Goal: Task Accomplishment & Management: Manage account settings

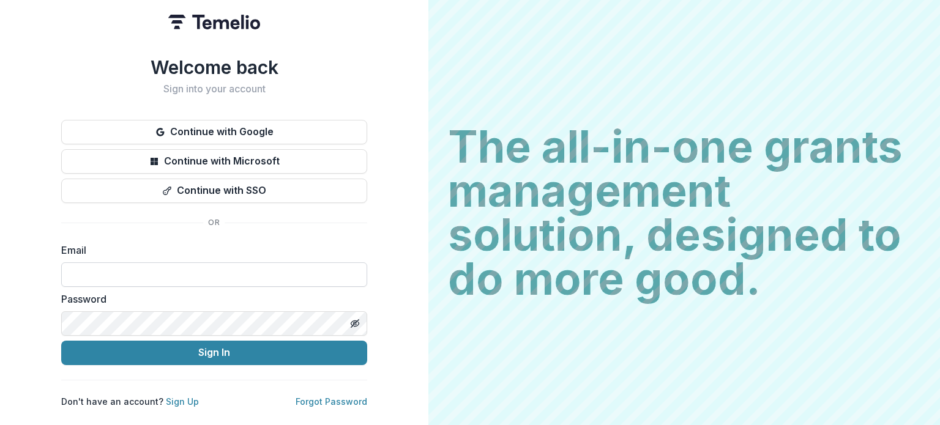
click at [160, 266] on input at bounding box center [214, 274] width 306 height 24
type input "**********"
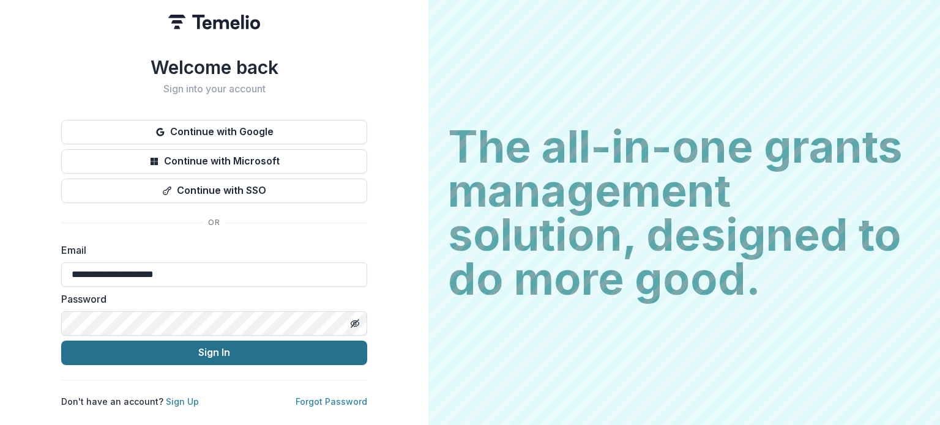
click at [221, 355] on button "Sign In" at bounding box center [214, 353] width 306 height 24
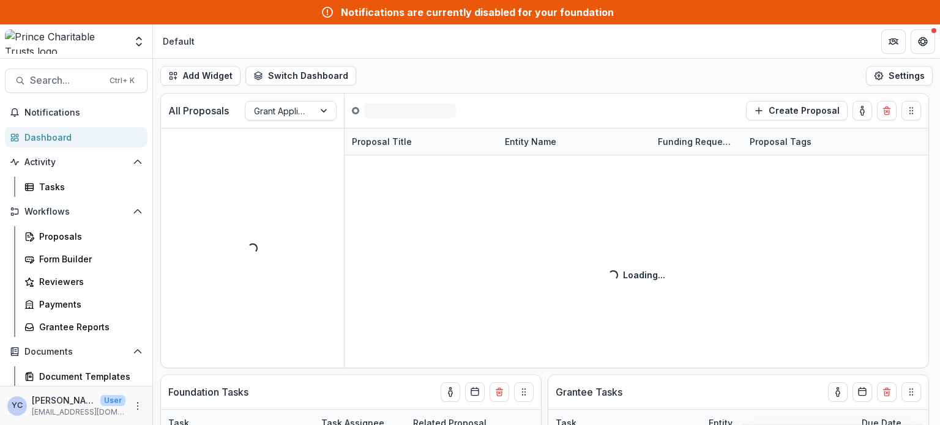
click at [343, 43] on header "Default" at bounding box center [546, 41] width 787 height 34
click at [372, 7] on div "Notifications are currently disabled for your foundation" at bounding box center [477, 12] width 273 height 15
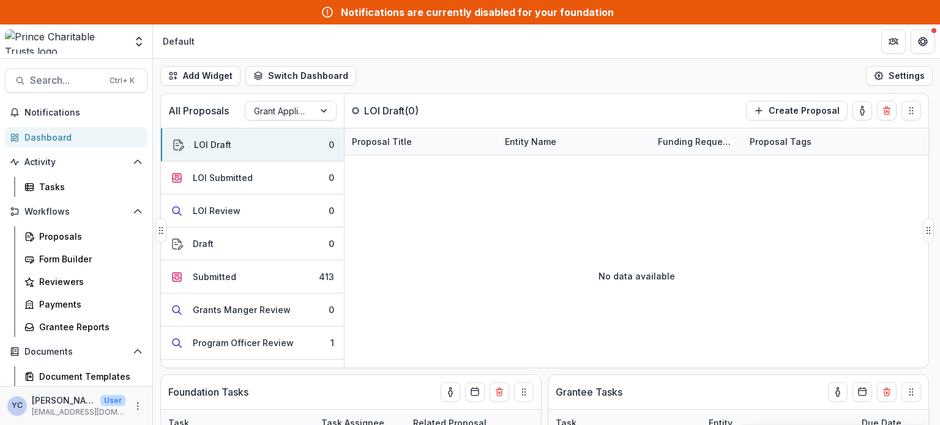
click at [382, 253] on div "No data available" at bounding box center [636, 276] width 584 height 184
click at [138, 46] on polyline "Open entity switcher" at bounding box center [138, 44] width 5 height 2
click at [423, 210] on div "No data available" at bounding box center [636, 276] width 584 height 184
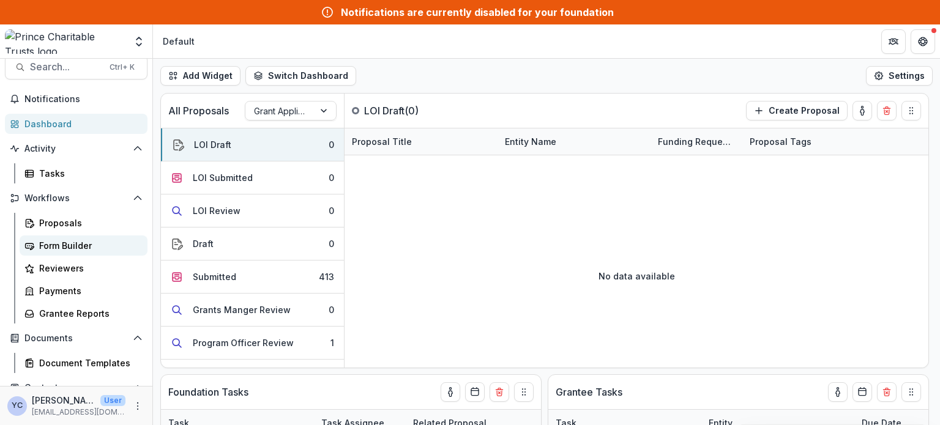
scroll to position [14, 0]
click at [61, 226] on div "Proposals" at bounding box center [88, 222] width 98 height 13
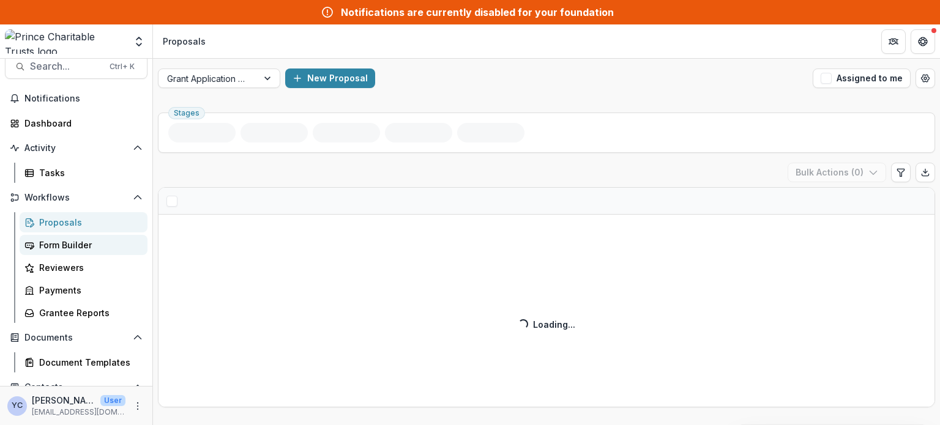
click at [51, 235] on link "Form Builder" at bounding box center [84, 245] width 128 height 20
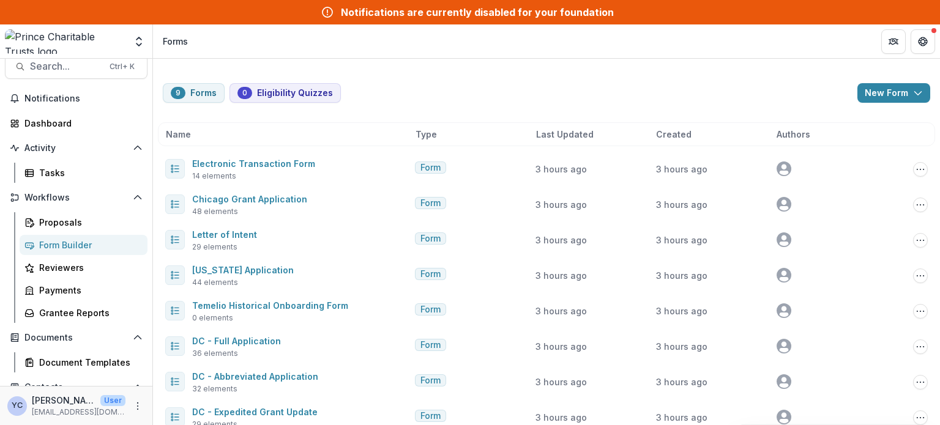
click at [412, 72] on div "9 Forms 0 Eligibility Quizzes New Form New Eligibility Quiz New Form Name Type …" at bounding box center [546, 269] width 787 height 421
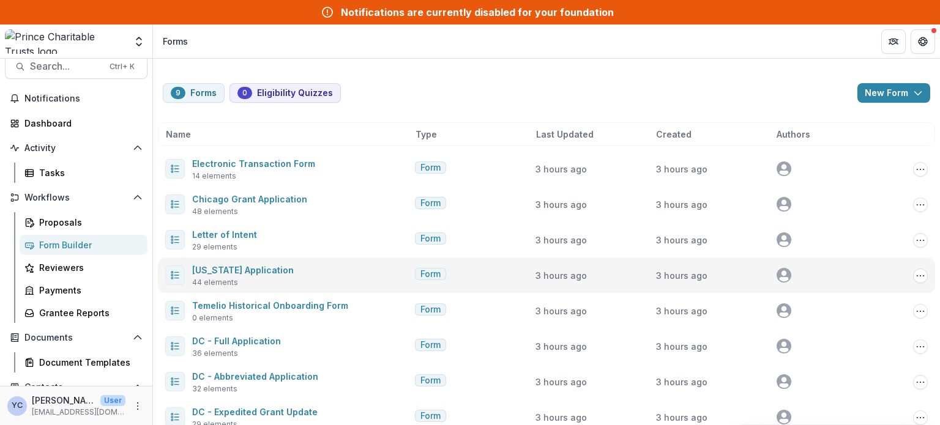
scroll to position [54, 0]
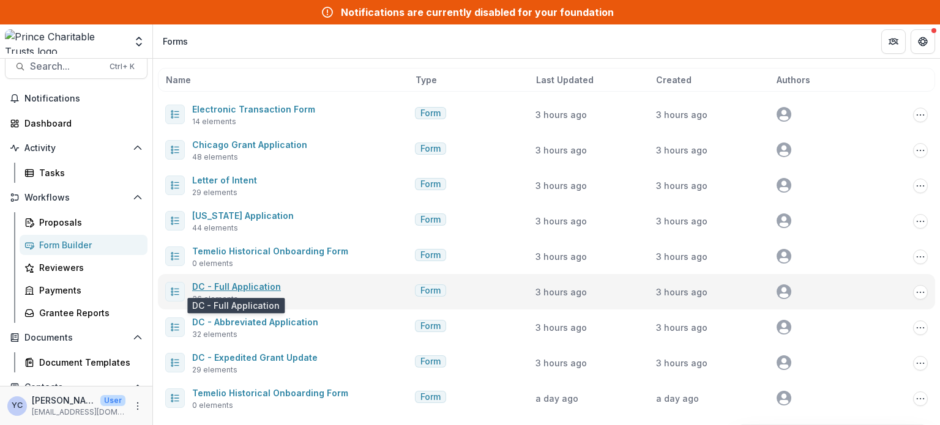
click at [257, 287] on link "DC - Full Application" at bounding box center [236, 286] width 89 height 10
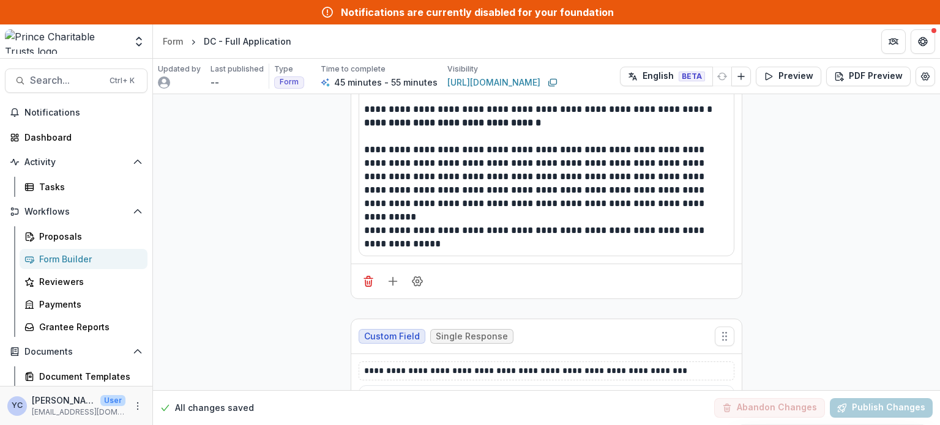
scroll to position [115, 0]
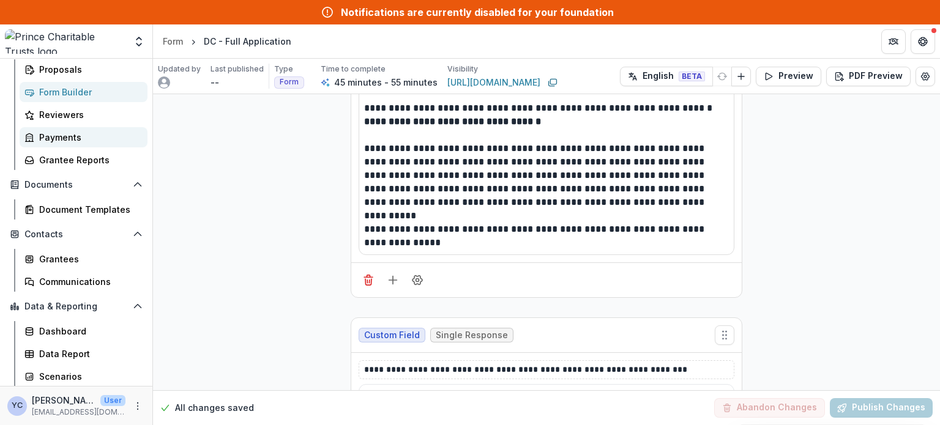
scroll to position [166, 0]
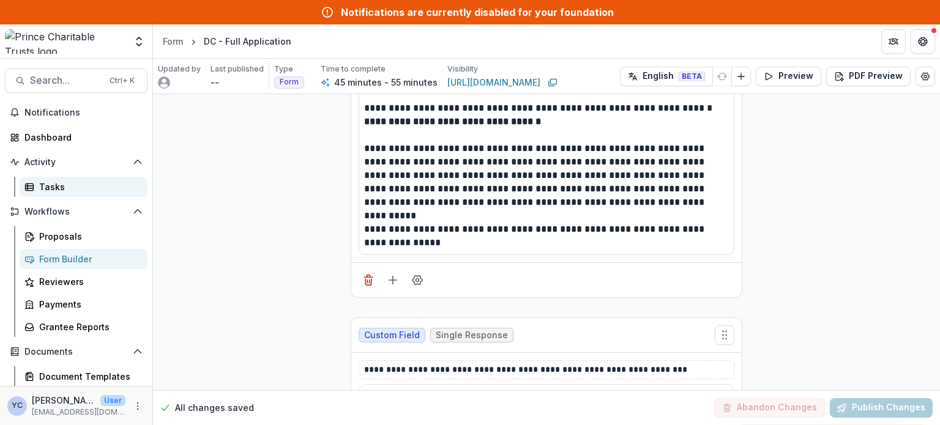
click at [78, 187] on div "Tasks" at bounding box center [88, 186] width 98 height 13
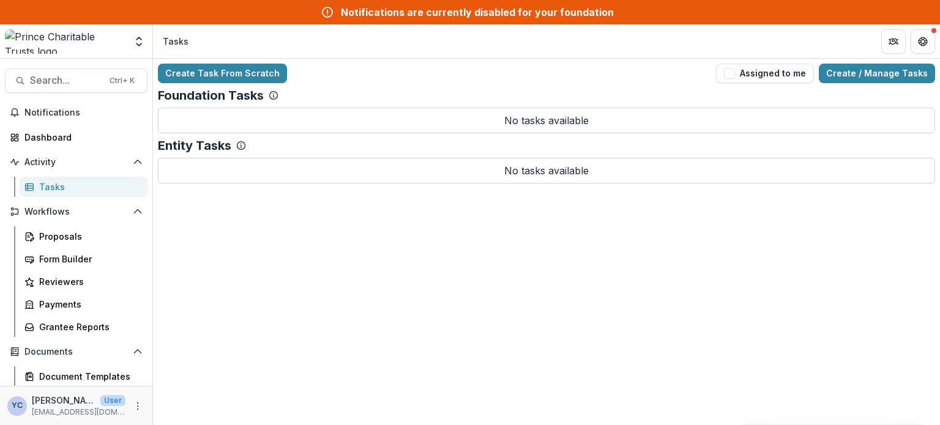
click at [325, 270] on div "Create Task From Scratch Assigned to me Create / Manage Tasks Foundation Tasks …" at bounding box center [546, 242] width 787 height 366
click at [237, 75] on link "Create Task From Scratch" at bounding box center [222, 74] width 129 height 20
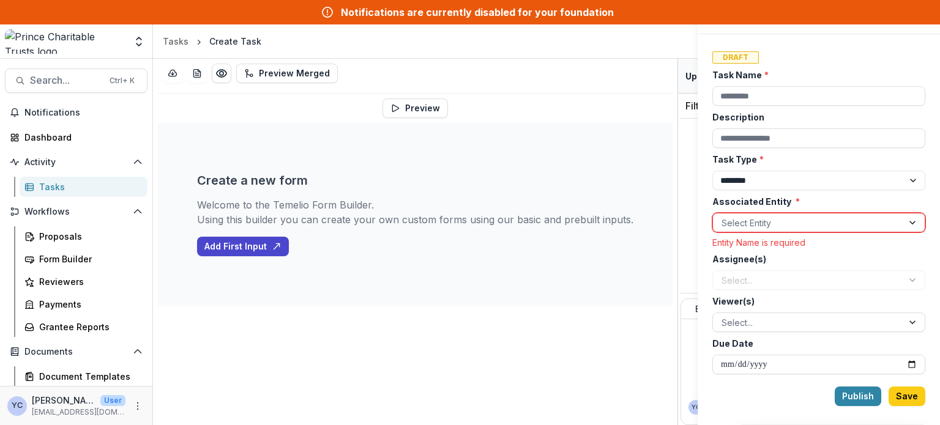
click at [646, 39] on div "Update Task Settings Draft Task Name * Description Task Type * ******** *******…" at bounding box center [470, 212] width 940 height 425
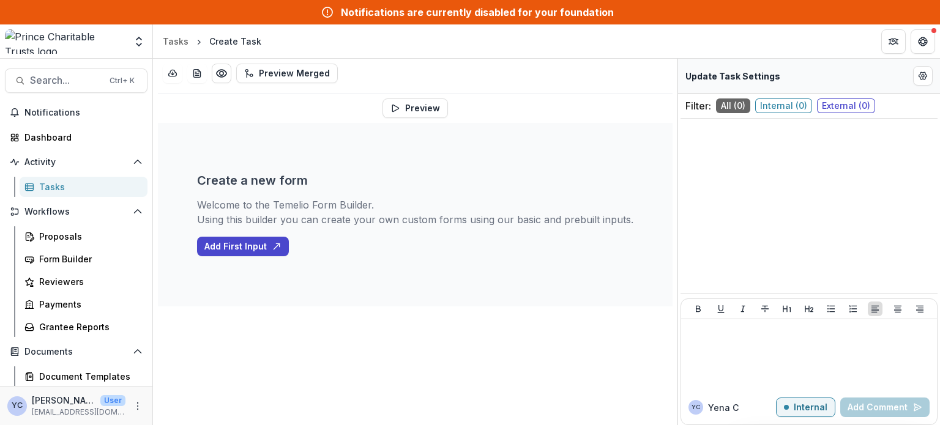
click at [332, 316] on div "Preview Merged Preview Create a new form Welcome to the Temelio Form Builder. U…" at bounding box center [415, 242] width 524 height 366
click at [174, 40] on div "Tasks" at bounding box center [176, 41] width 26 height 13
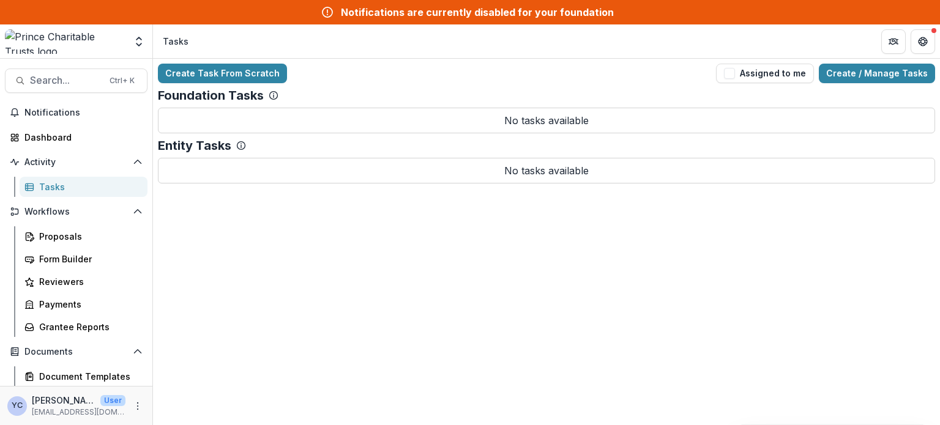
click at [403, 224] on div "Create Task From Scratch Assigned to me Create / Manage Tasks Foundation Tasks …" at bounding box center [546, 242] width 787 height 366
click at [57, 187] on div "Tasks" at bounding box center [88, 186] width 98 height 13
click at [847, 70] on link "Create / Manage Tasks" at bounding box center [876, 74] width 116 height 20
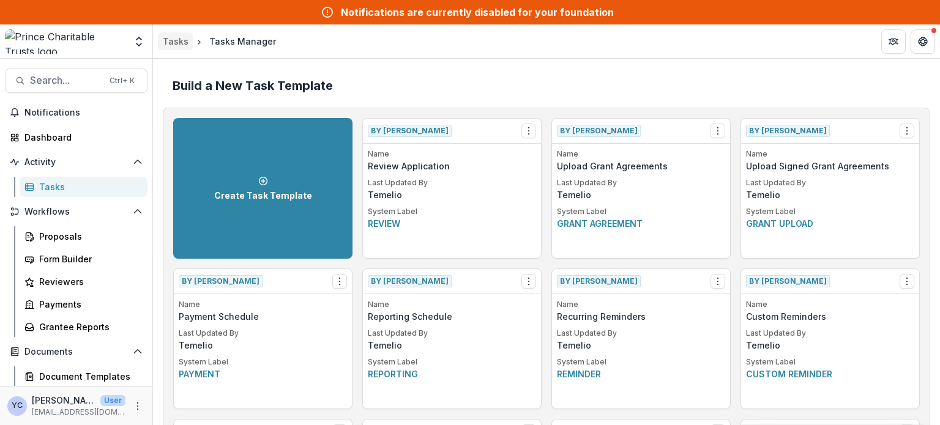
click at [171, 43] on div "Tasks" at bounding box center [176, 41] width 26 height 13
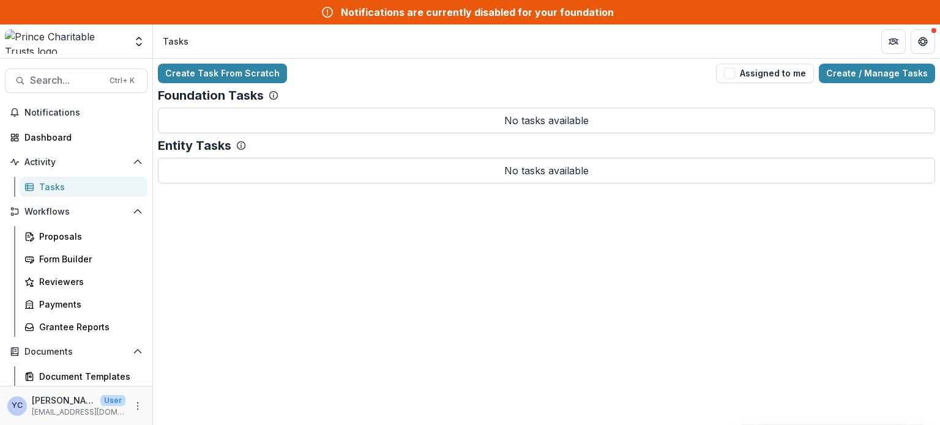
click at [279, 254] on div "Create Task From Scratch Assigned to me Create / Manage Tasks Foundation Tasks …" at bounding box center [546, 242] width 787 height 366
click at [295, 171] on p "No tasks available" at bounding box center [546, 171] width 777 height 26
click at [234, 239] on div "Create Task From Scratch Assigned to me Create / Manage Tasks Foundation Tasks …" at bounding box center [546, 242] width 787 height 366
click at [258, 273] on div "Create Task From Scratch Assigned to me Create / Manage Tasks Foundation Tasks …" at bounding box center [546, 242] width 787 height 366
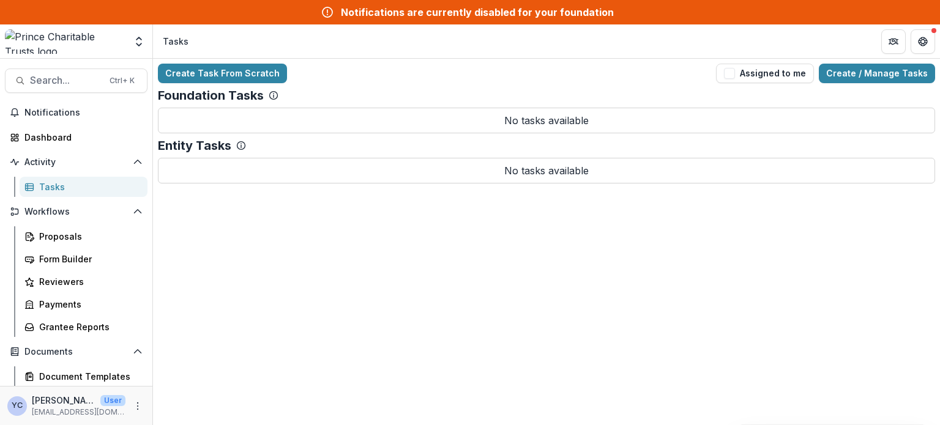
click at [269, 308] on div "Create Task From Scratch Assigned to me Create / Manage Tasks Foundation Tasks …" at bounding box center [546, 242] width 787 height 366
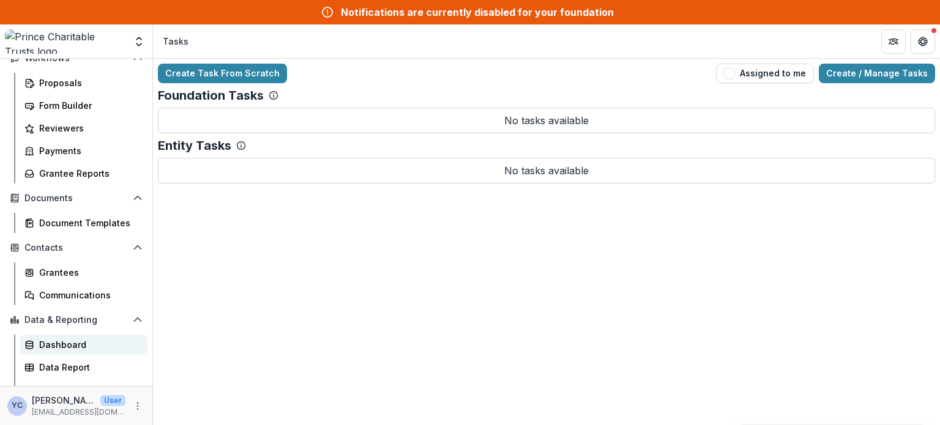
scroll to position [167, 0]
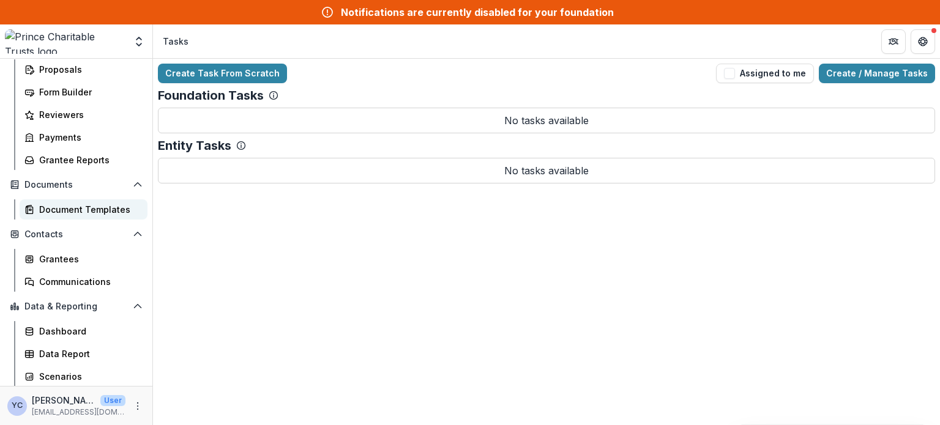
click at [83, 208] on div "Document Templates" at bounding box center [88, 209] width 98 height 13
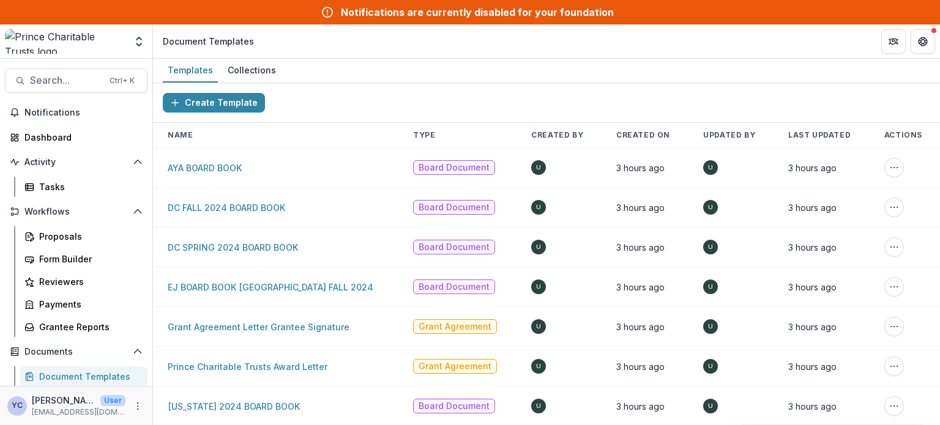
click at [319, 95] on div "Create Template" at bounding box center [546, 103] width 787 height 40
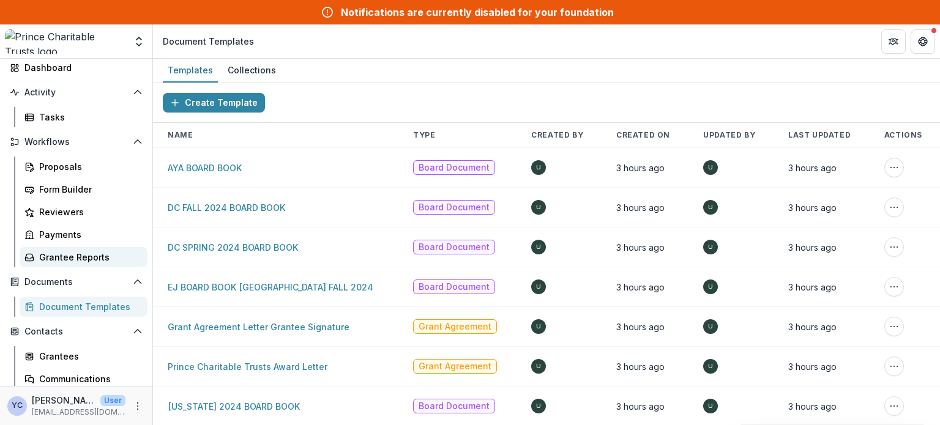
scroll to position [69, 0]
click at [56, 190] on div "Form Builder" at bounding box center [88, 190] width 98 height 13
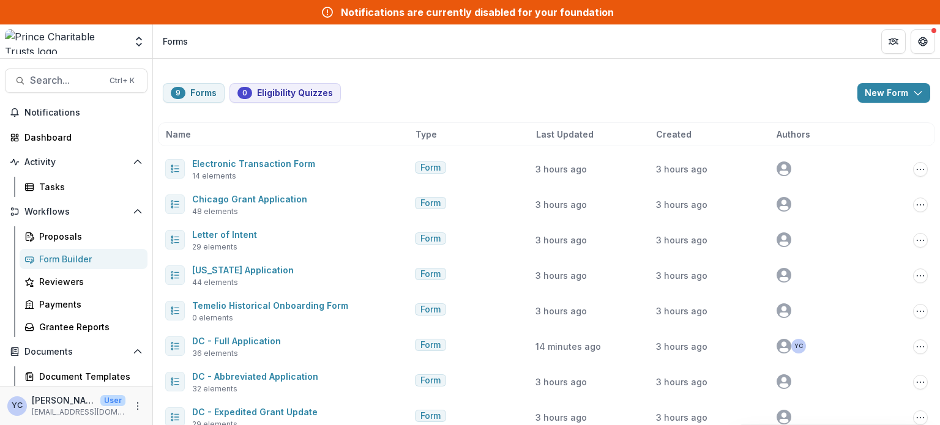
click at [465, 83] on div "9 Forms 0 Eligibility Quizzes New Form New Eligibility Quiz New Form Name Type …" at bounding box center [546, 269] width 787 height 421
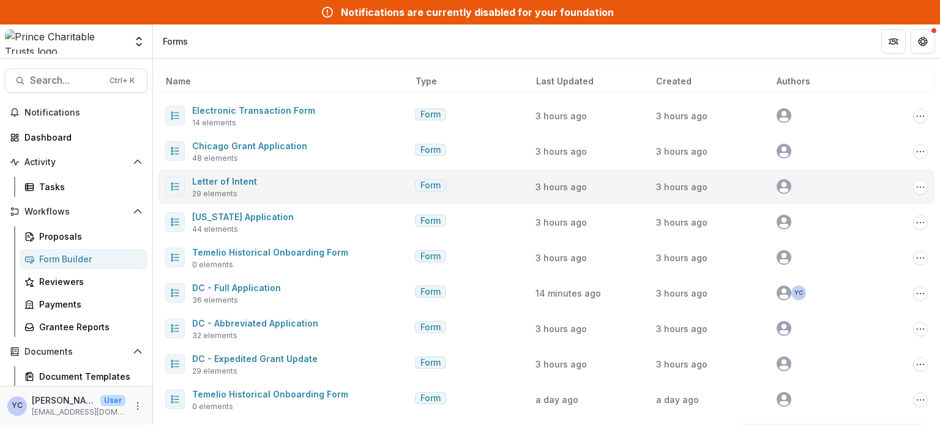
scroll to position [54, 0]
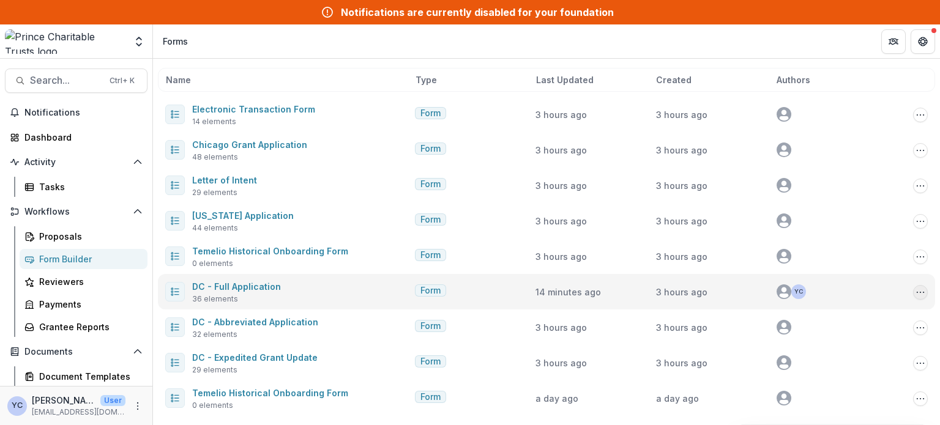
click at [915, 287] on icon "Options" at bounding box center [920, 292] width 10 height 10
click at [697, 292] on span "3 hours ago" at bounding box center [681, 292] width 51 height 10
click at [226, 284] on link "DC - Full Application" at bounding box center [236, 286] width 89 height 10
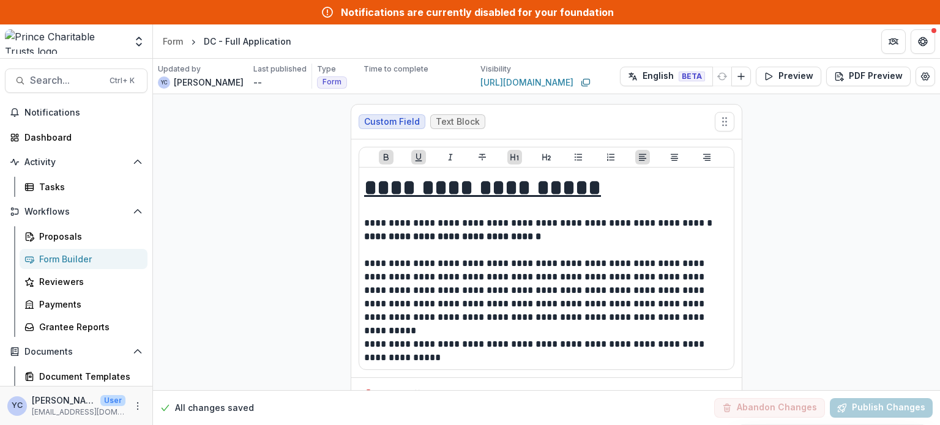
click at [920, 75] on icon "Edit Form Settings" at bounding box center [925, 77] width 10 height 10
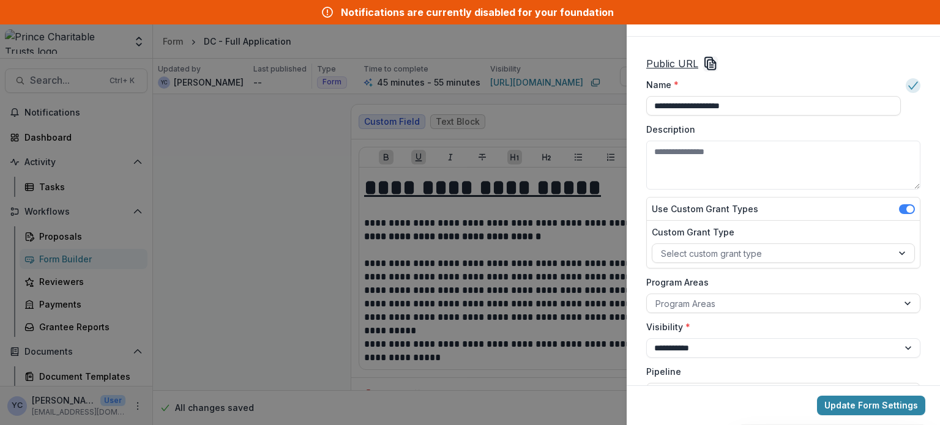
click at [292, 302] on div "**********" at bounding box center [470, 212] width 940 height 425
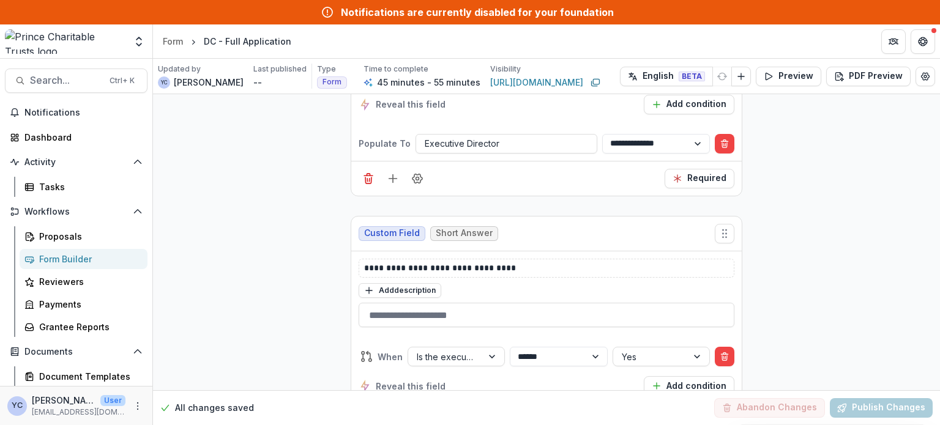
scroll to position [4403, 0]
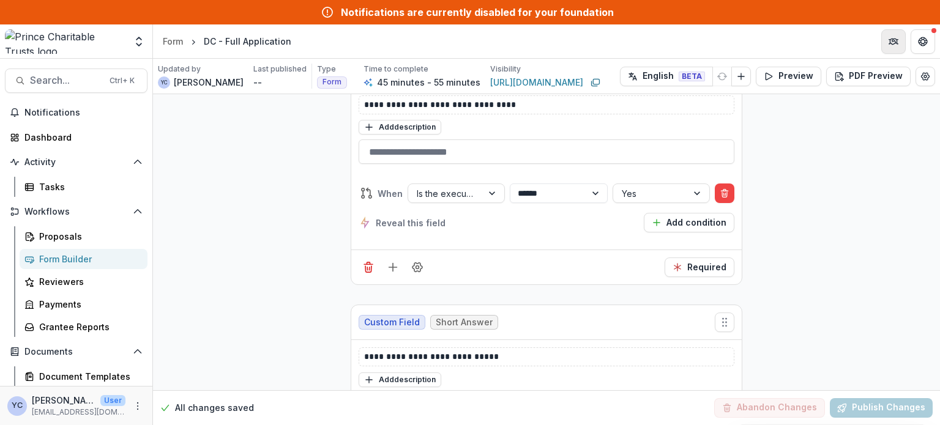
click at [888, 32] on button "Partners" at bounding box center [893, 41] width 24 height 24
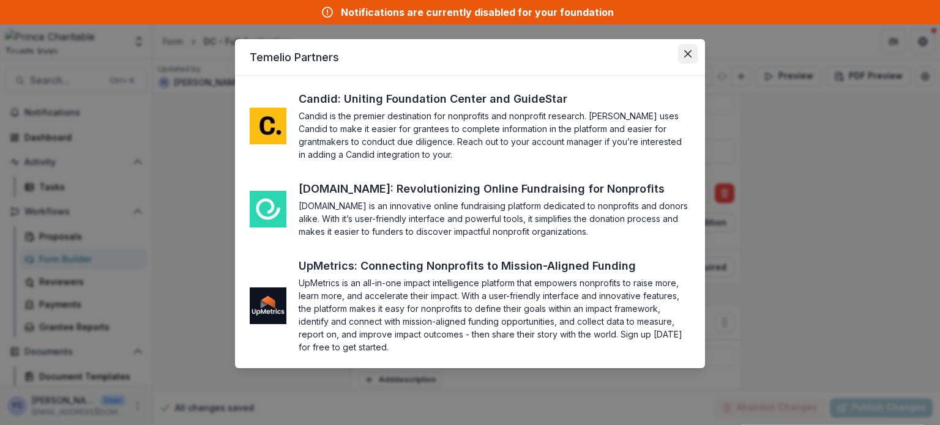
click at [686, 53] on icon "Close" at bounding box center [687, 53] width 7 height 7
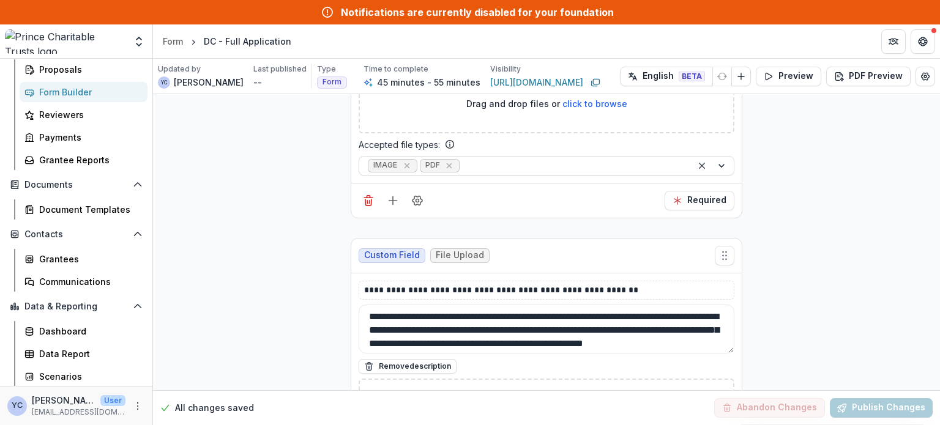
scroll to position [9430, 0]
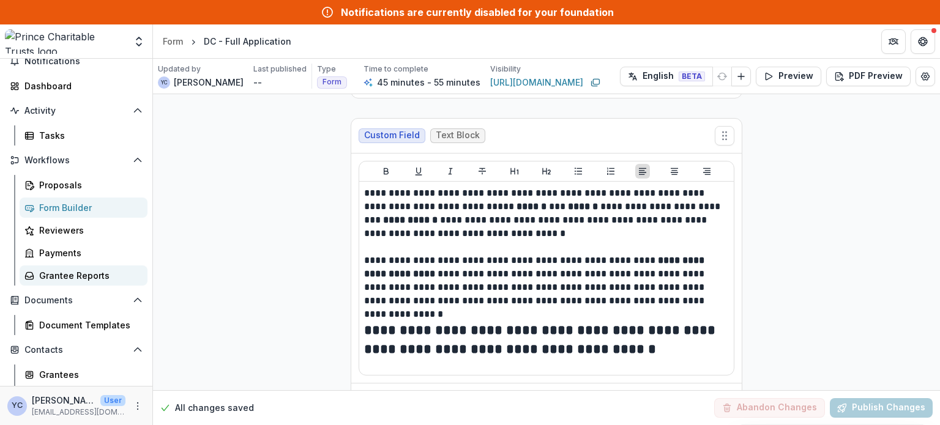
scroll to position [0, 0]
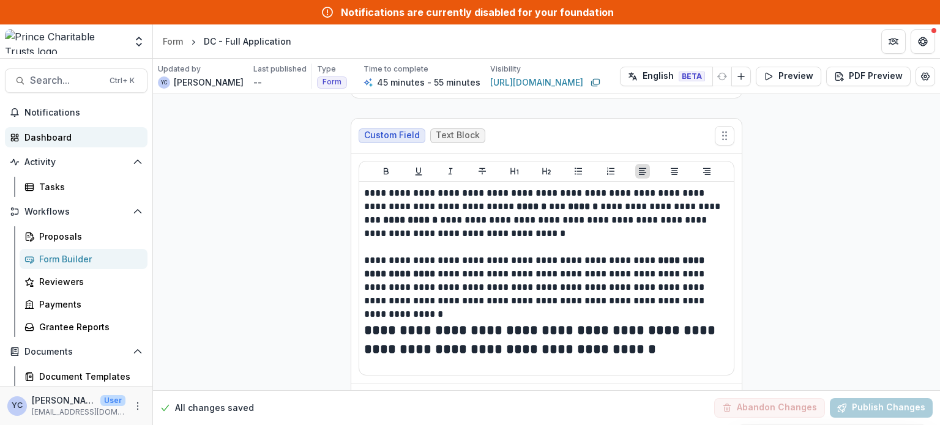
click at [57, 141] on div "Dashboard" at bounding box center [80, 137] width 113 height 13
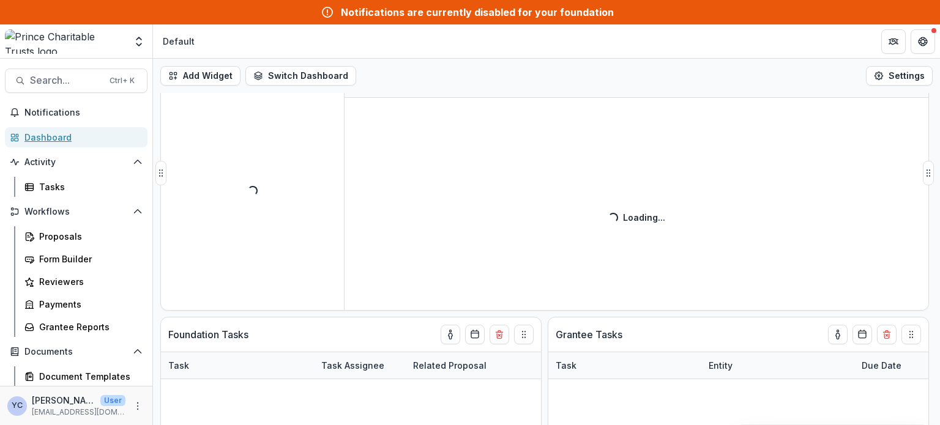
scroll to position [65, 0]
